Goal: Navigation & Orientation: Find specific page/section

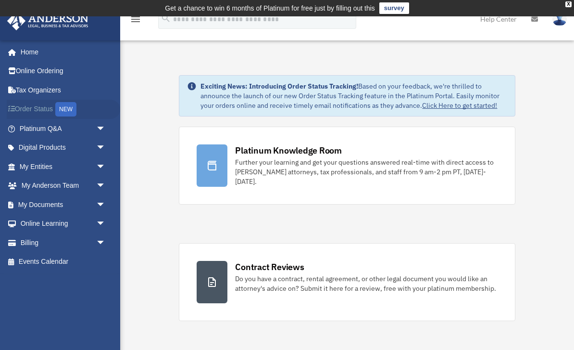
click at [56, 111] on link "Order Status NEW" at bounding box center [64, 110] width 114 height 20
click at [99, 127] on span "arrow_drop_down" at bounding box center [105, 129] width 19 height 20
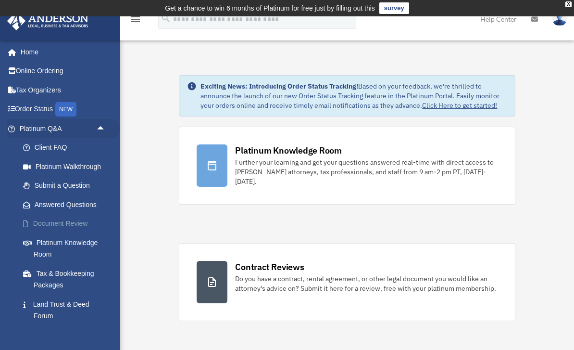
click at [83, 220] on link "Document Review" at bounding box center [66, 223] width 107 height 19
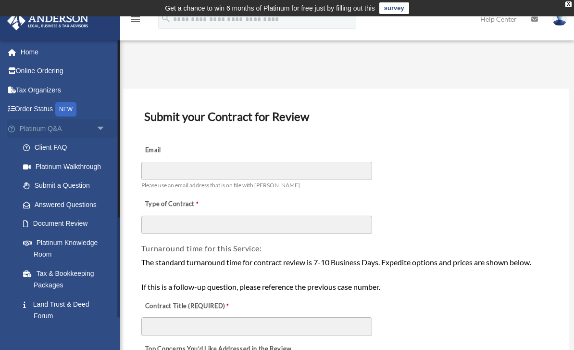
click at [56, 133] on link "Platinum Q&A arrow_drop_down" at bounding box center [64, 128] width 114 height 19
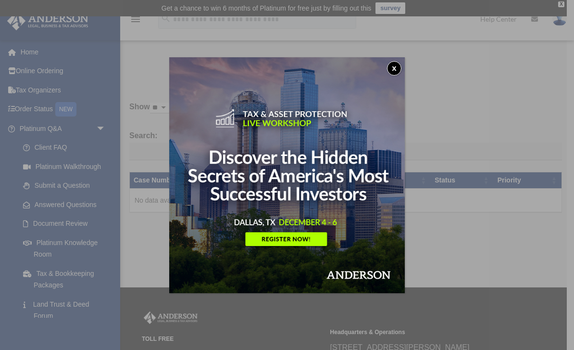
click at [400, 67] on button "x" at bounding box center [394, 68] width 14 height 14
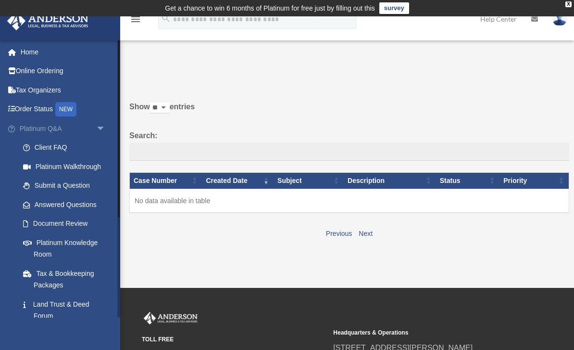
click at [101, 128] on span "arrow_drop_down" at bounding box center [105, 129] width 19 height 20
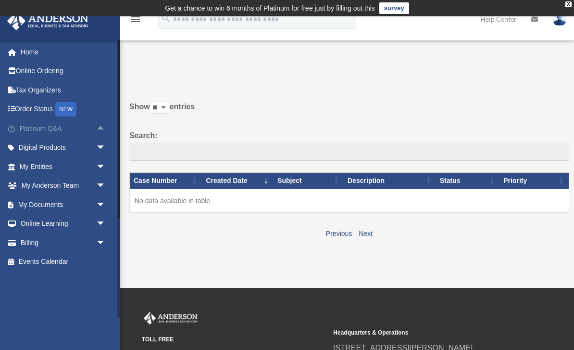
click at [96, 129] on span "arrow_drop_up" at bounding box center [105, 129] width 19 height 20
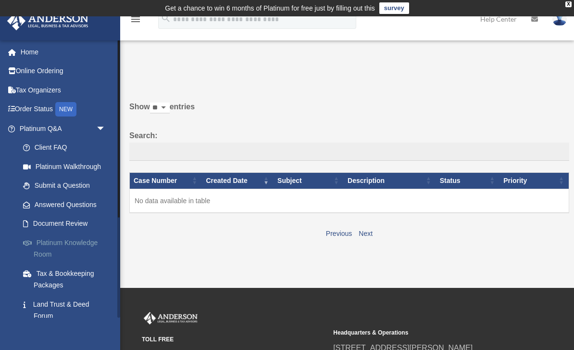
click at [73, 239] on link "Platinum Knowledge Room" at bounding box center [66, 248] width 107 height 31
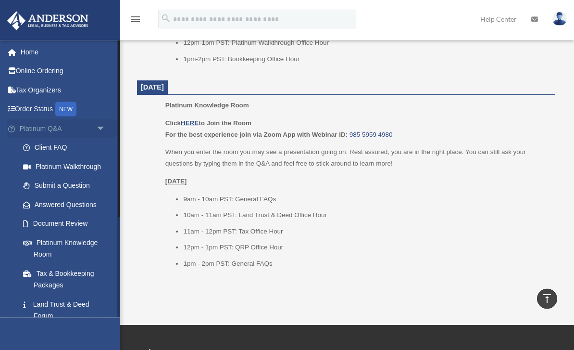
scroll to position [1227, 0]
click at [99, 129] on span "arrow_drop_down" at bounding box center [105, 129] width 19 height 20
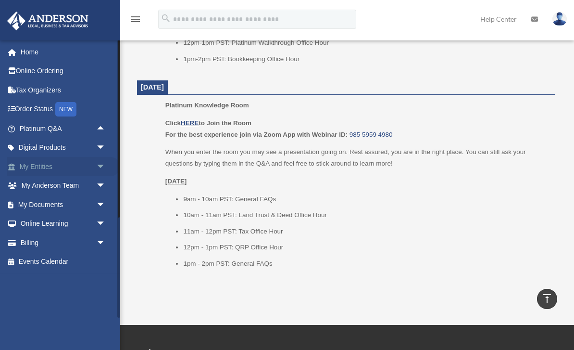
click at [98, 164] on span "arrow_drop_down" at bounding box center [105, 167] width 19 height 20
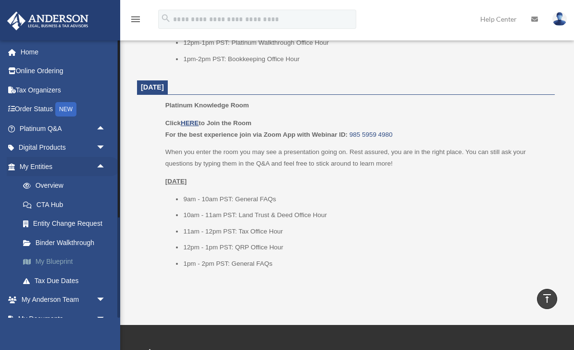
click at [72, 257] on link "My Blueprint" at bounding box center [66, 261] width 107 height 19
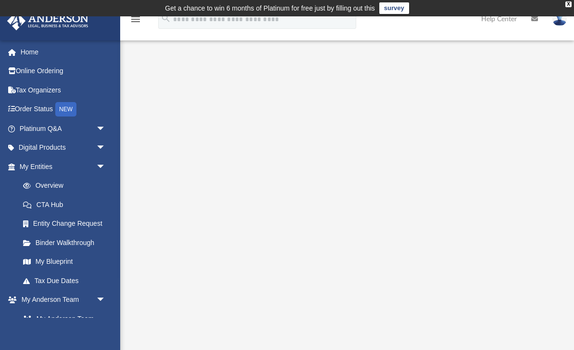
scroll to position [18, 0]
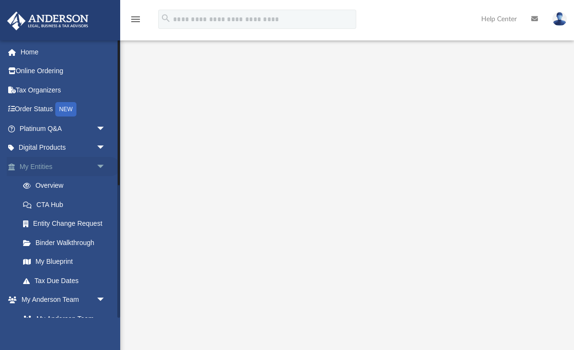
click at [99, 167] on span "arrow_drop_down" at bounding box center [105, 167] width 19 height 20
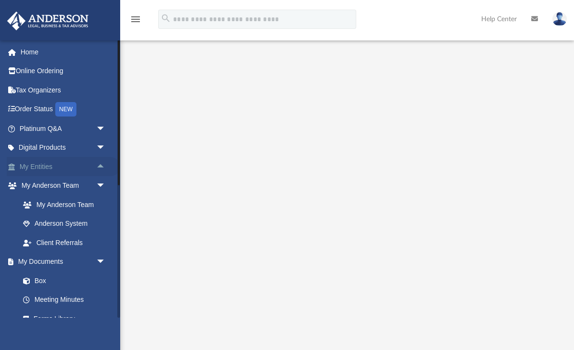
click at [99, 167] on span "arrow_drop_up" at bounding box center [105, 167] width 19 height 20
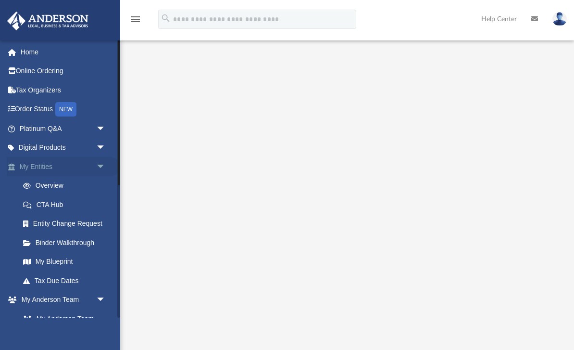
click at [99, 167] on span "arrow_drop_down" at bounding box center [105, 167] width 19 height 20
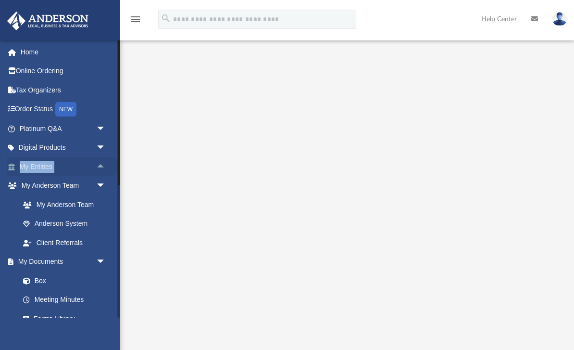
click at [99, 167] on span "arrow_drop_up" at bounding box center [105, 167] width 19 height 20
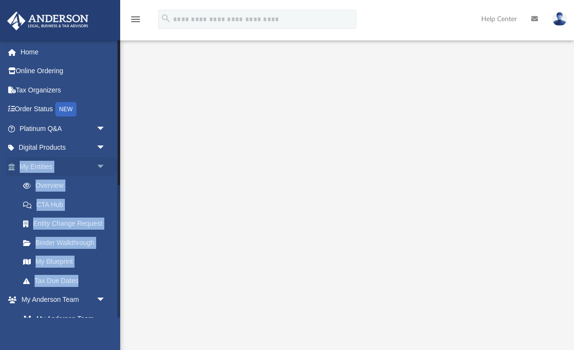
click at [99, 167] on span "arrow_drop_down" at bounding box center [105, 167] width 19 height 20
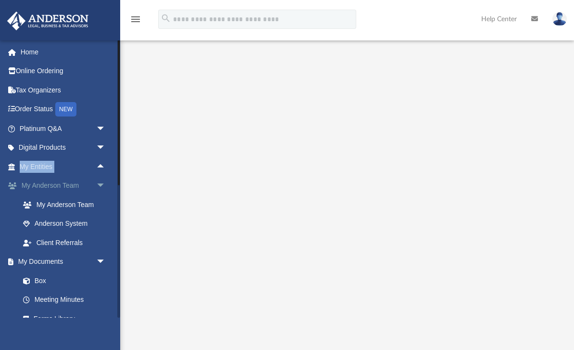
click at [102, 183] on span "arrow_drop_down" at bounding box center [105, 186] width 19 height 20
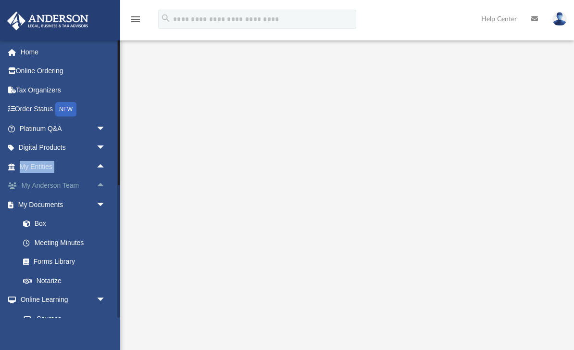
click at [102, 183] on span "arrow_drop_up" at bounding box center [105, 186] width 19 height 20
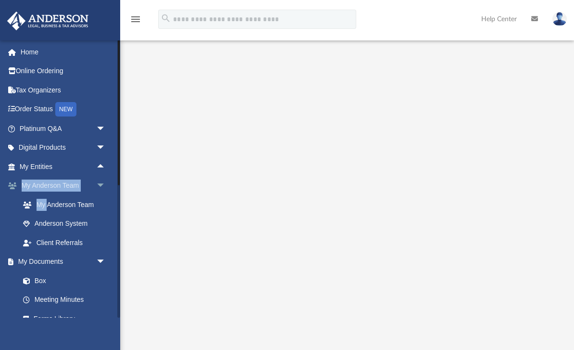
click at [102, 183] on span "arrow_drop_down" at bounding box center [105, 186] width 19 height 20
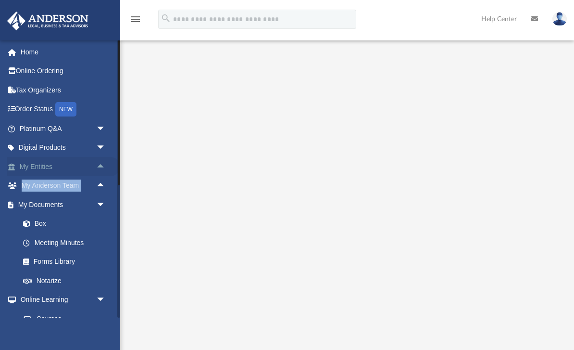
click at [101, 172] on span "arrow_drop_up" at bounding box center [105, 167] width 19 height 20
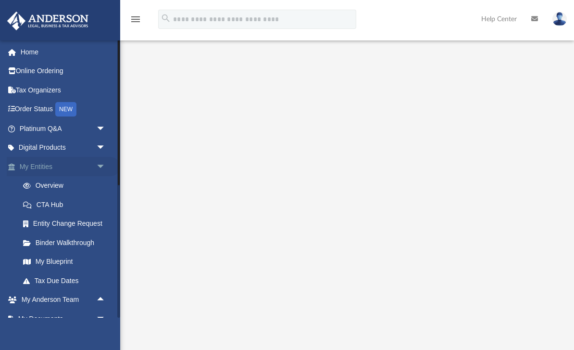
click at [99, 170] on span "arrow_drop_down" at bounding box center [105, 167] width 19 height 20
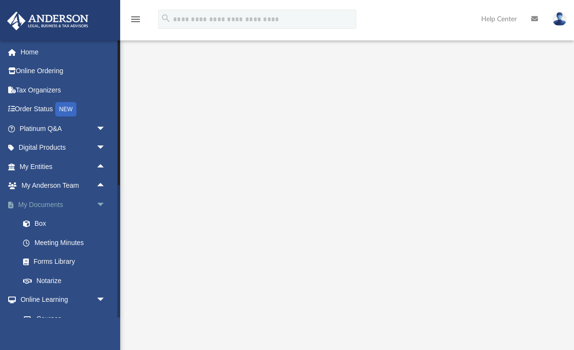
click at [100, 198] on span "arrow_drop_down" at bounding box center [105, 205] width 19 height 20
click at [100, 198] on span "arrow_drop_up" at bounding box center [105, 205] width 19 height 20
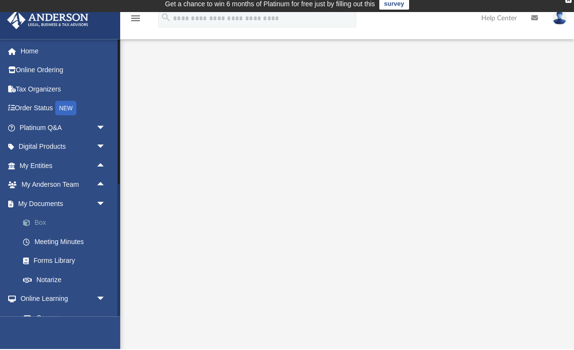
scroll to position [0, 0]
